Goal: Information Seeking & Learning: Learn about a topic

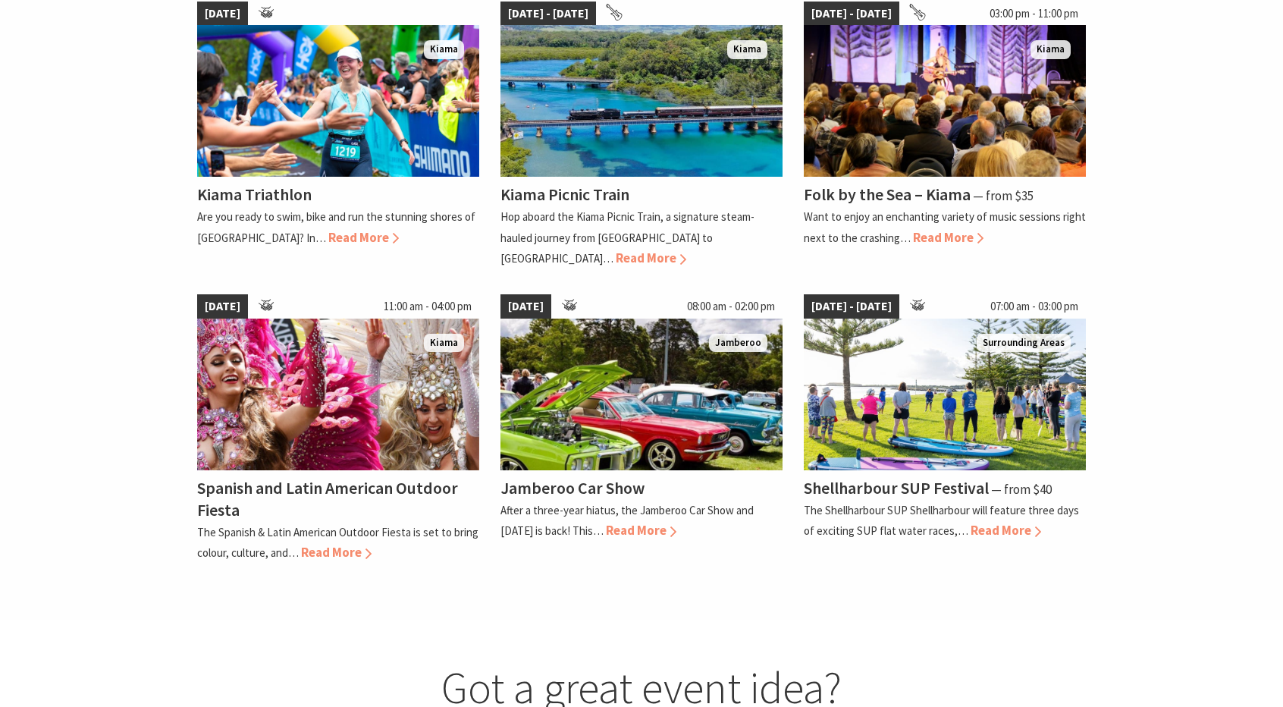
scroll to position [1136, 0]
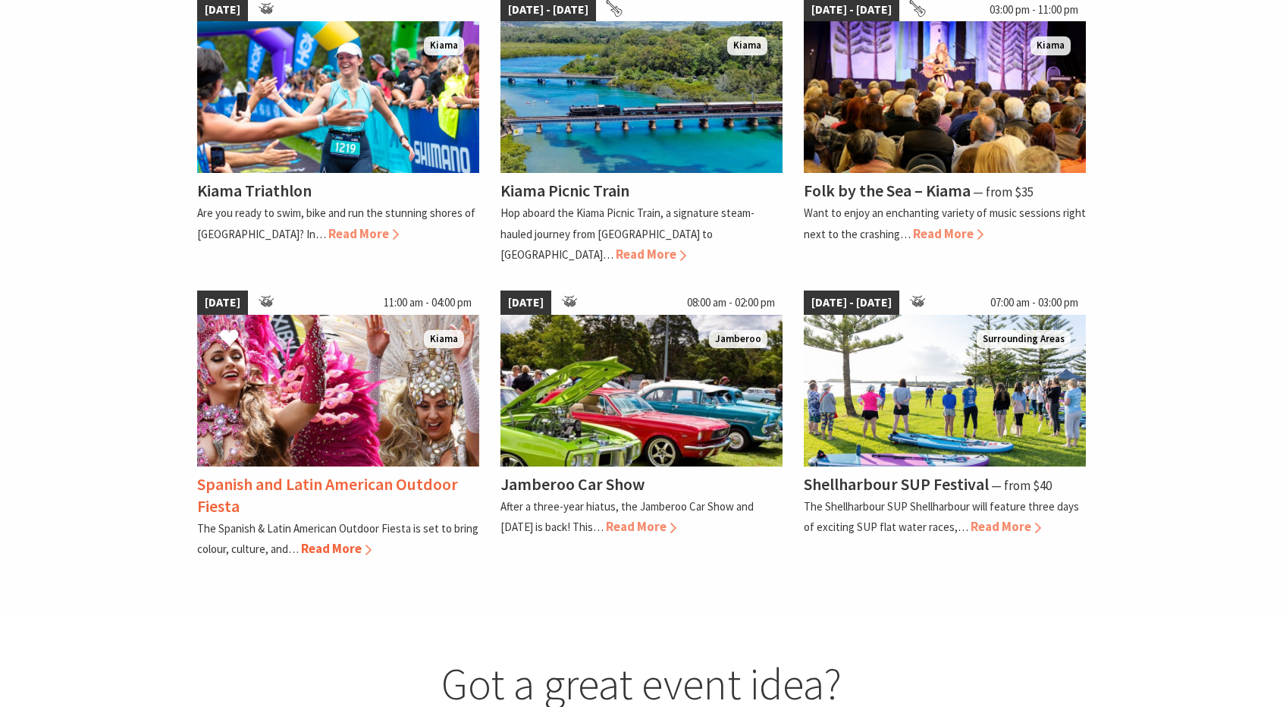
click at [293, 473] on h4 "Spanish and Latin American Outdoor Fiesta" at bounding box center [327, 494] width 261 height 43
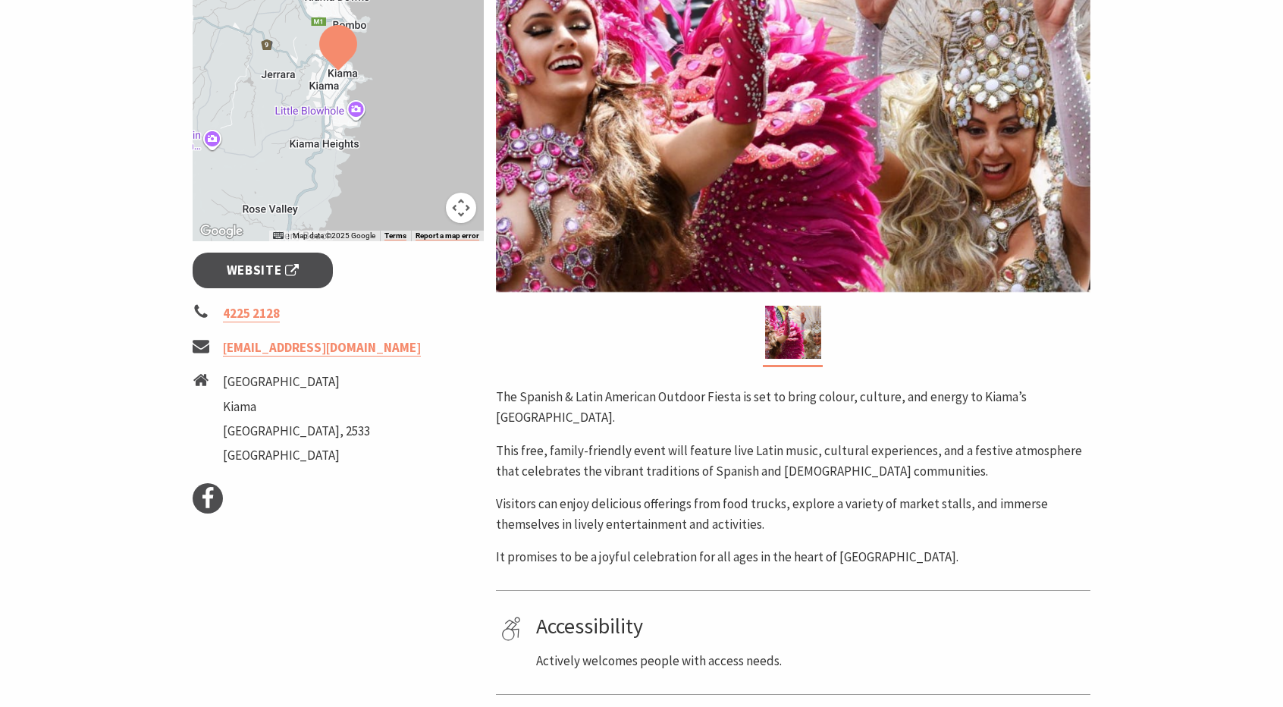
scroll to position [381, 0]
click at [100, 539] on section "Home Events Community Events Spanish and Latin American Outdoor Fiesta Spanish …" at bounding box center [641, 258] width 1283 height 1115
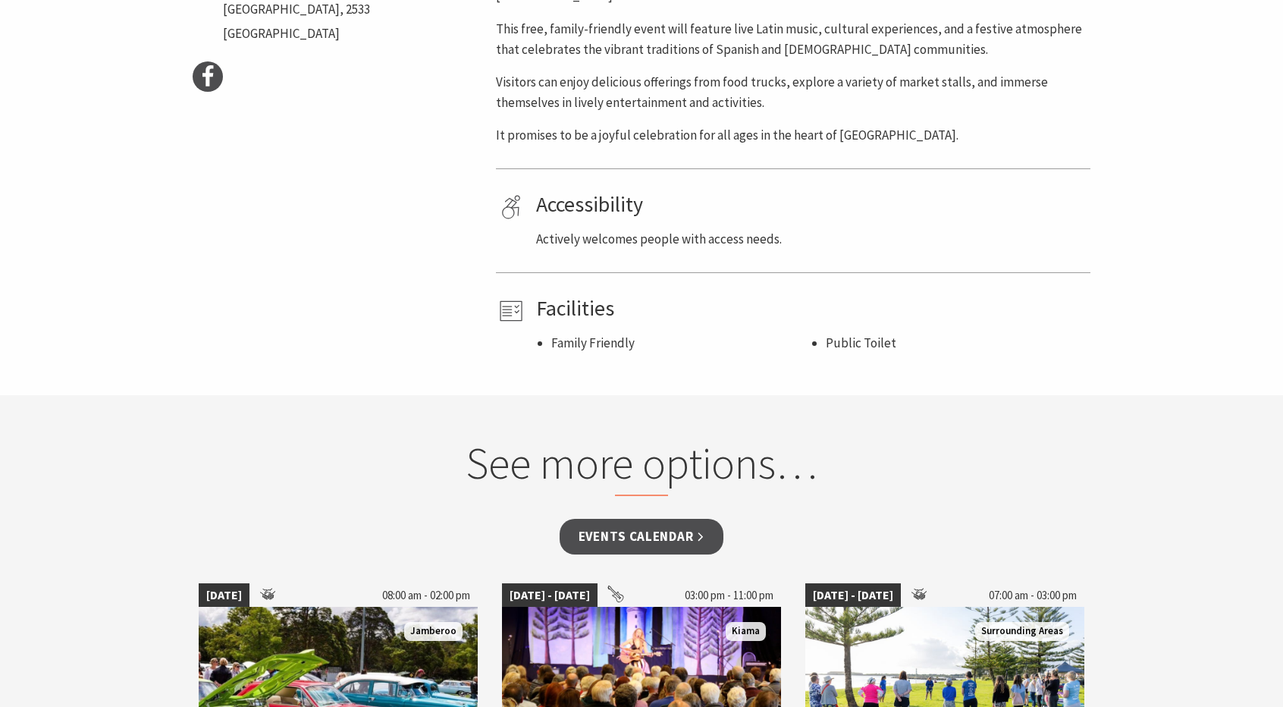
scroll to position [800, 0]
